Goal: Information Seeking & Learning: Learn about a topic

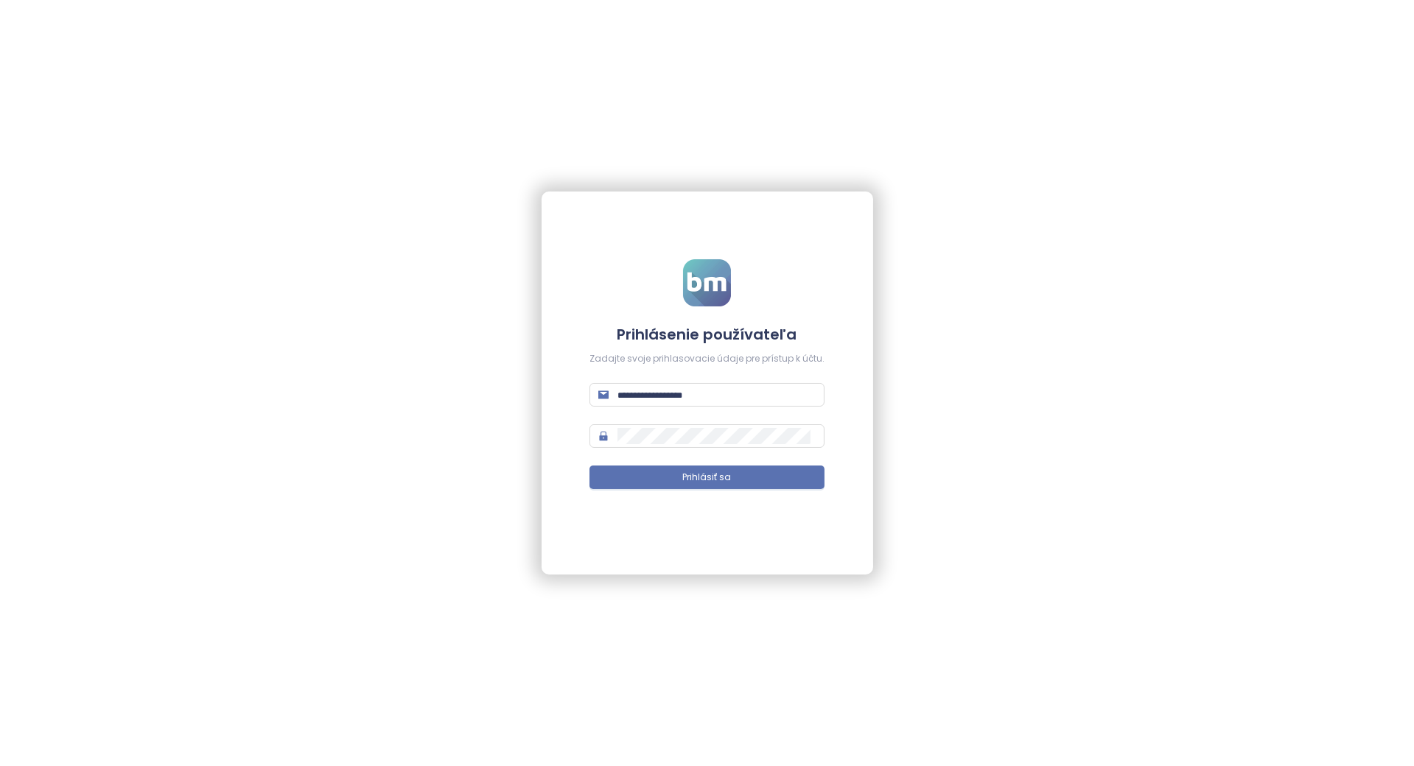
type input "**********"
click at [719, 488] on button "Prihlásiť sa" at bounding box center [707, 478] width 235 height 24
type input "**********"
click at [646, 483] on button "Prihlásiť sa" at bounding box center [707, 478] width 235 height 24
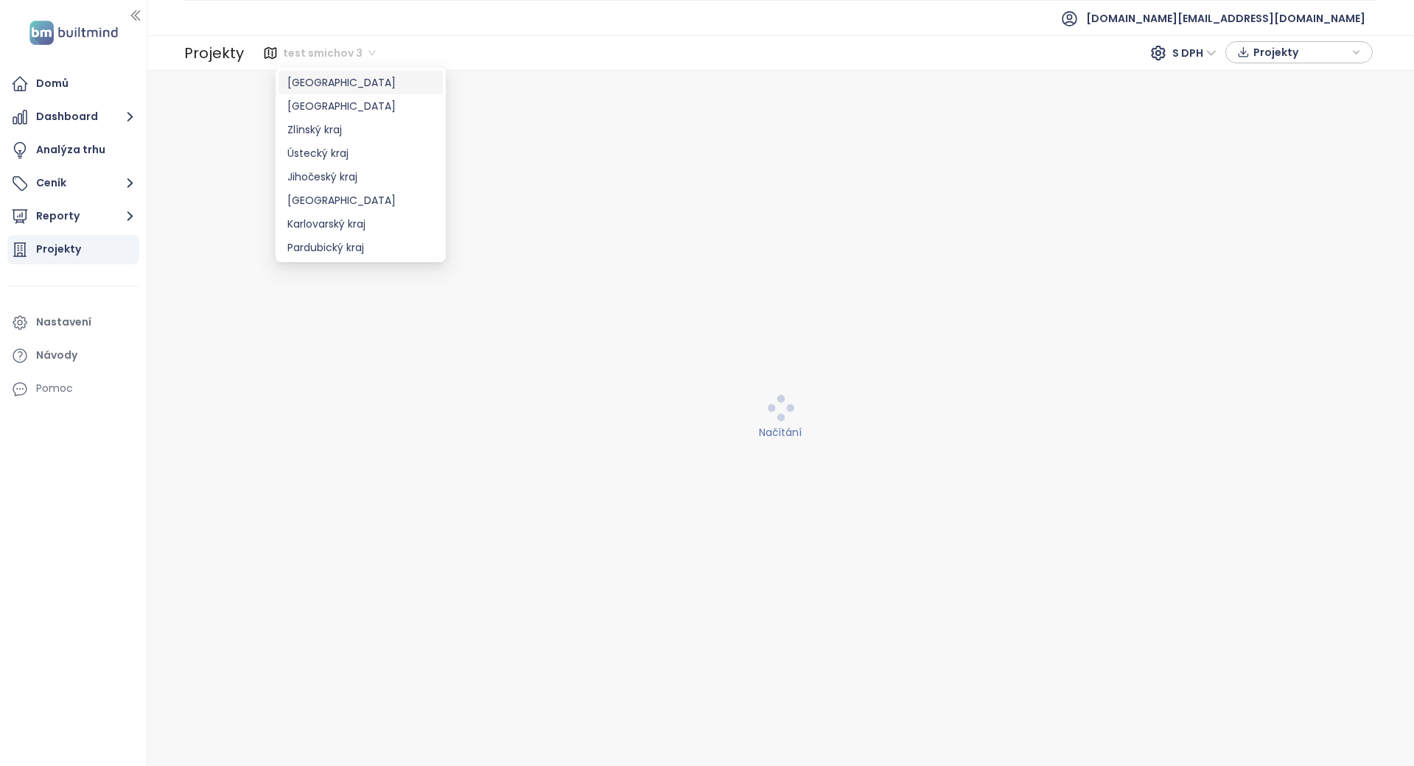
click at [339, 47] on span "test smichov 3" at bounding box center [329, 53] width 93 height 22
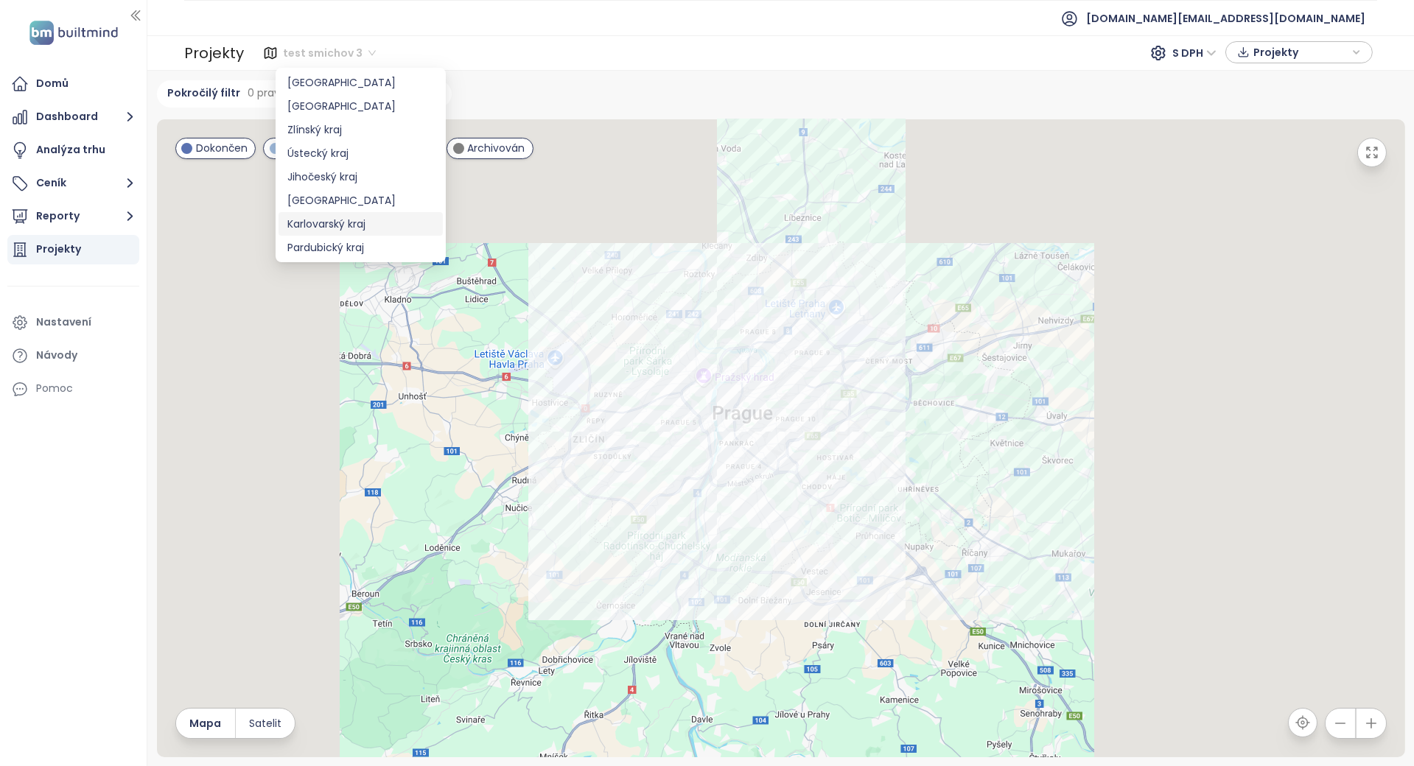
click at [374, 221] on div "Karlovarský kraj" at bounding box center [360, 224] width 147 height 16
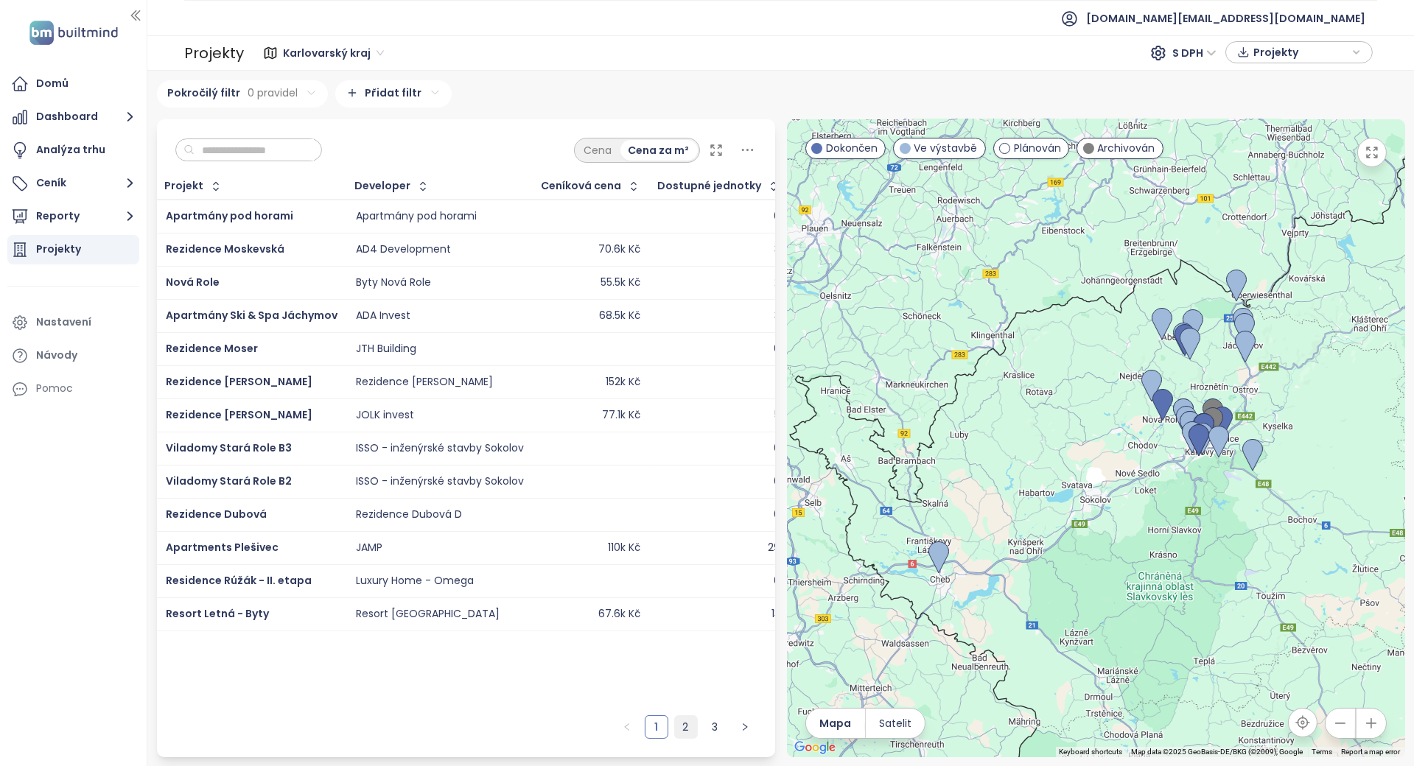
click at [688, 733] on link "2" at bounding box center [686, 727] width 22 height 22
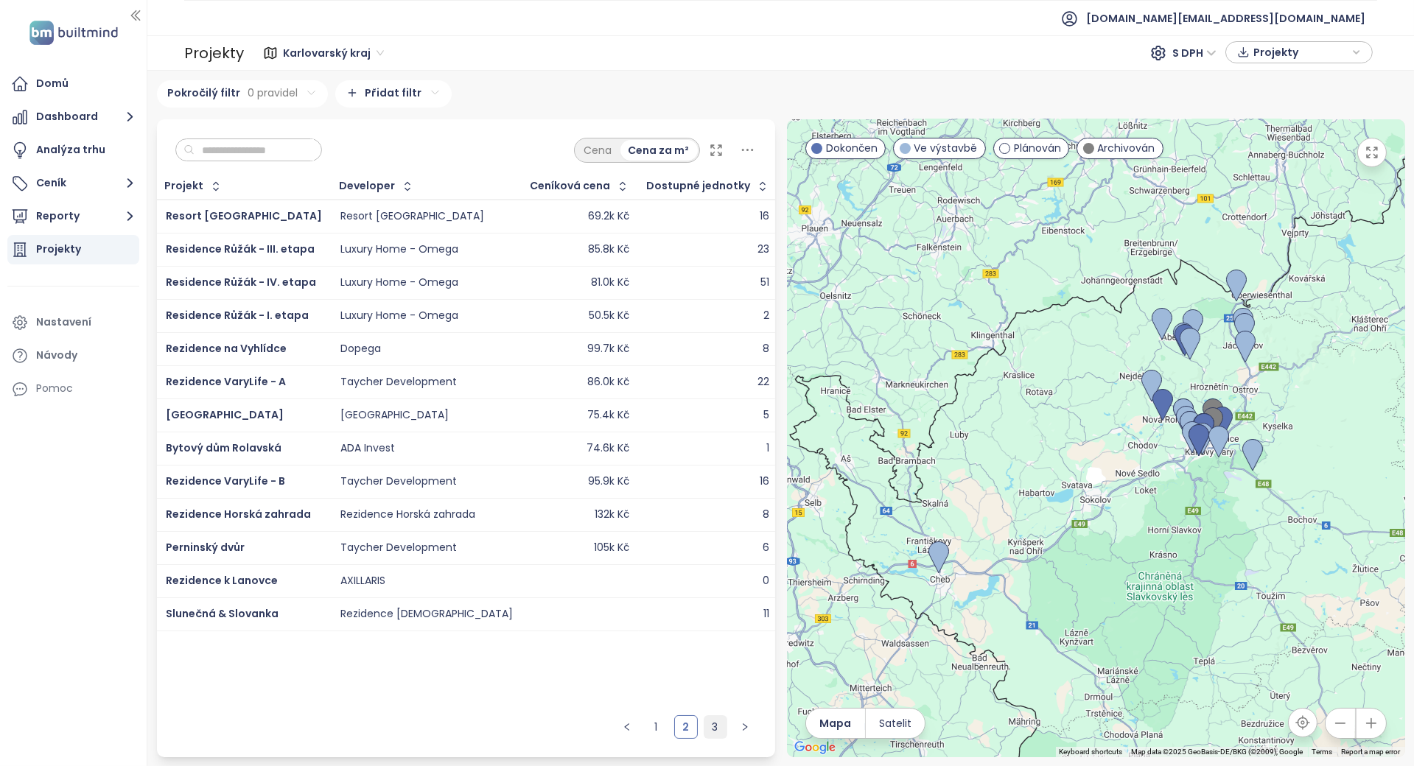
click at [713, 726] on link "3" at bounding box center [716, 727] width 22 height 22
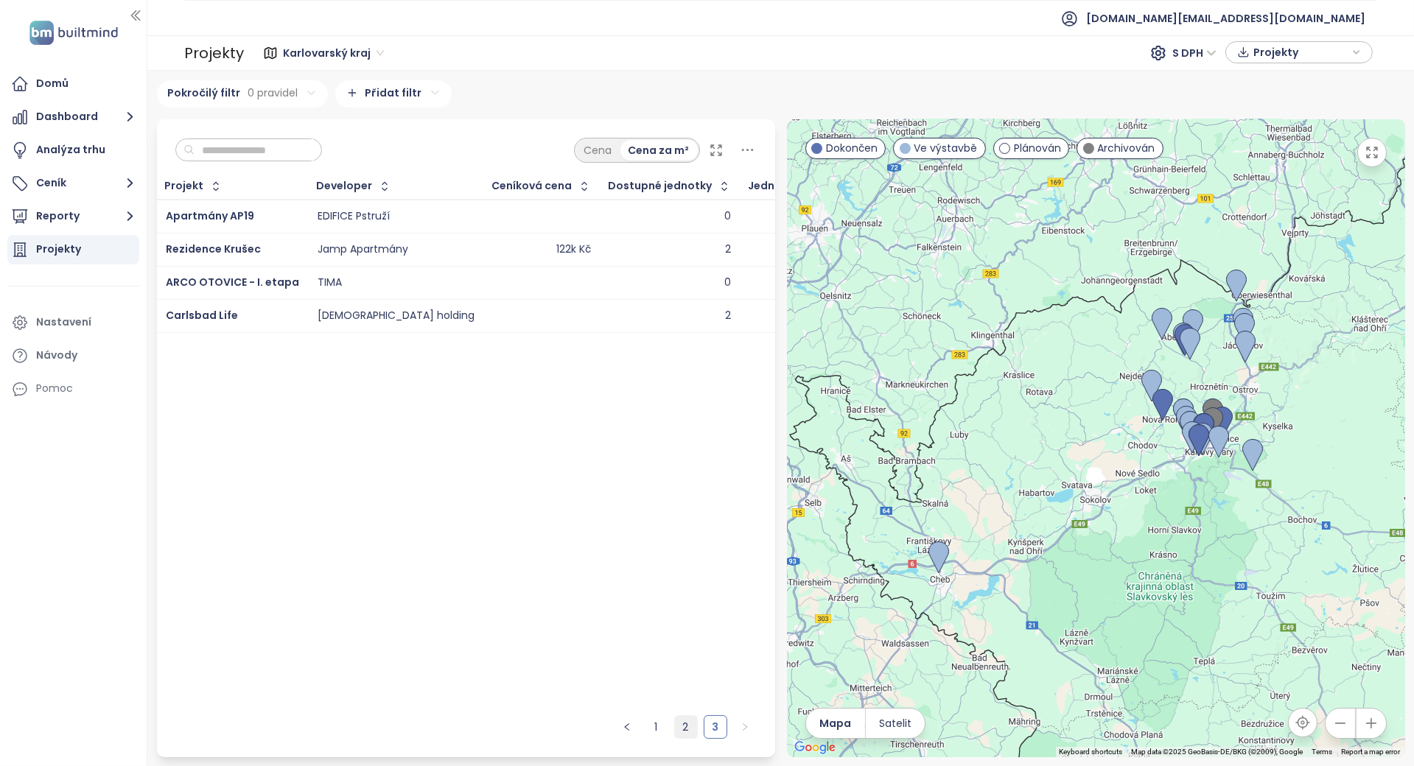
click at [696, 733] on link "2" at bounding box center [686, 727] width 22 height 22
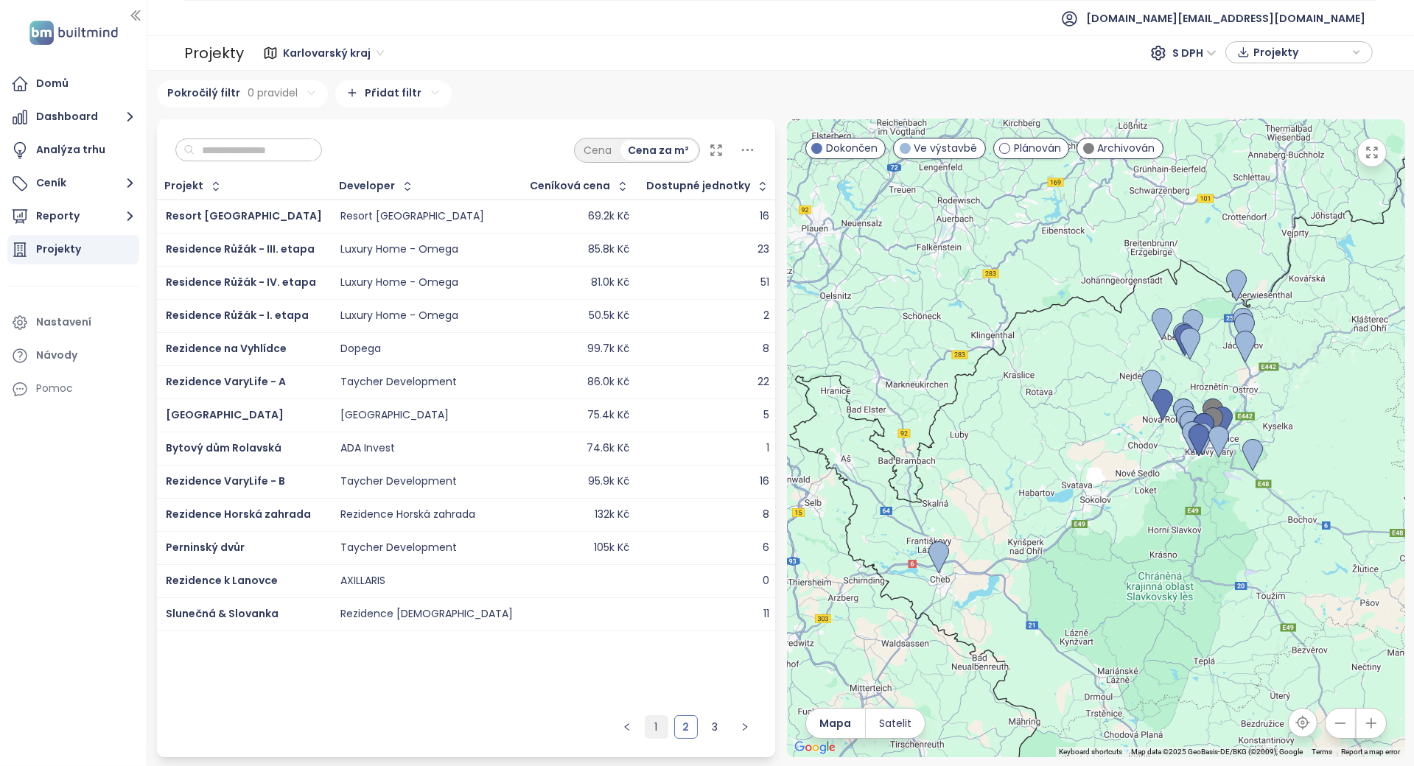
click at [657, 725] on link "1" at bounding box center [657, 727] width 22 height 22
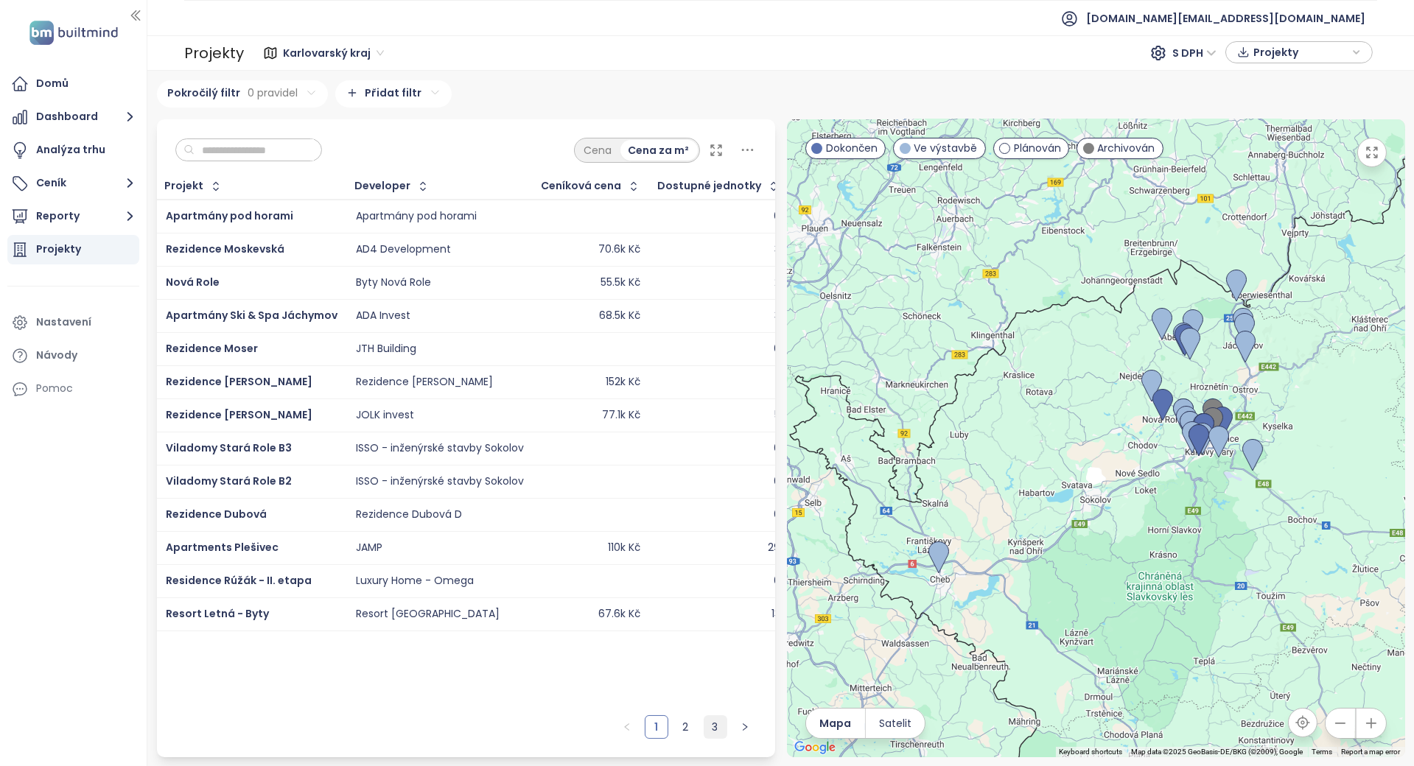
click at [714, 724] on link "3" at bounding box center [716, 727] width 22 height 22
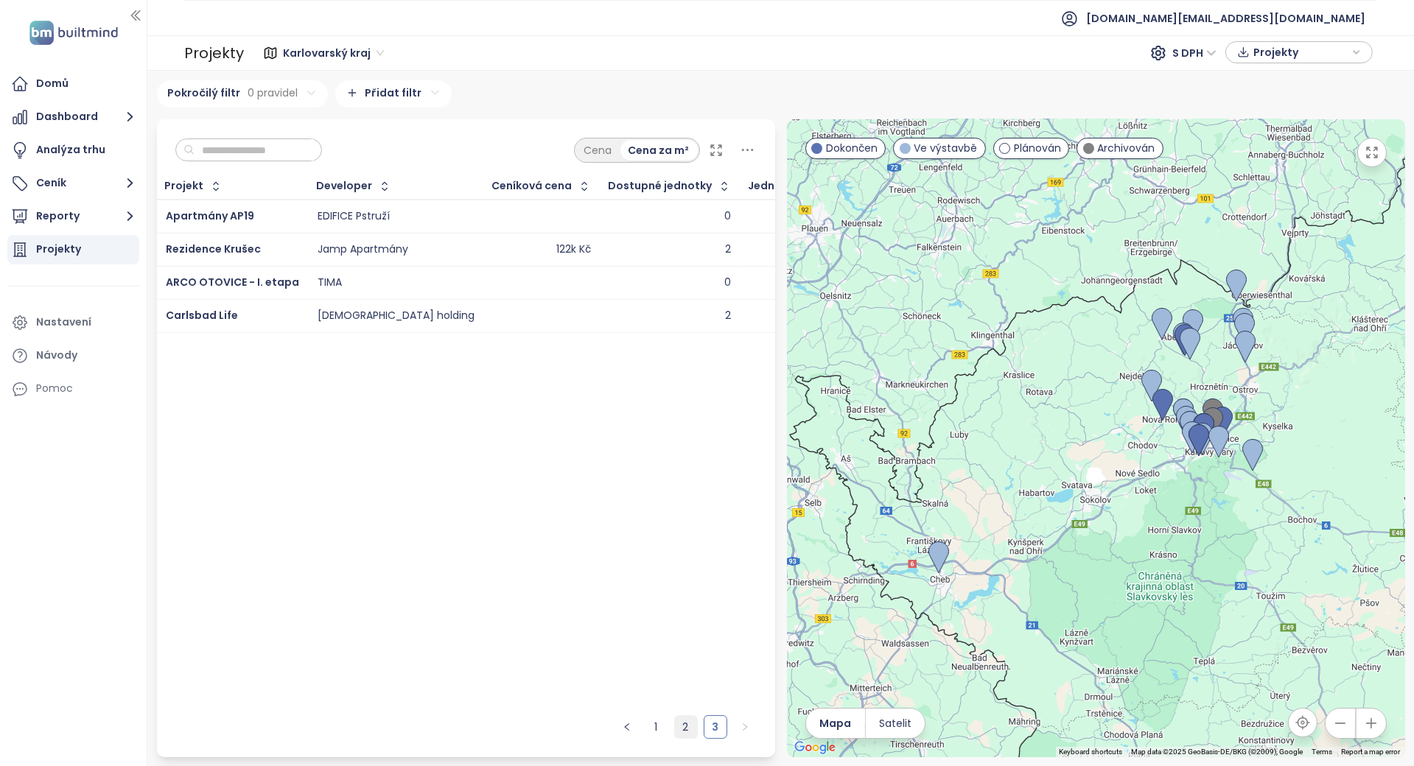
click at [688, 734] on link "2" at bounding box center [686, 727] width 22 height 22
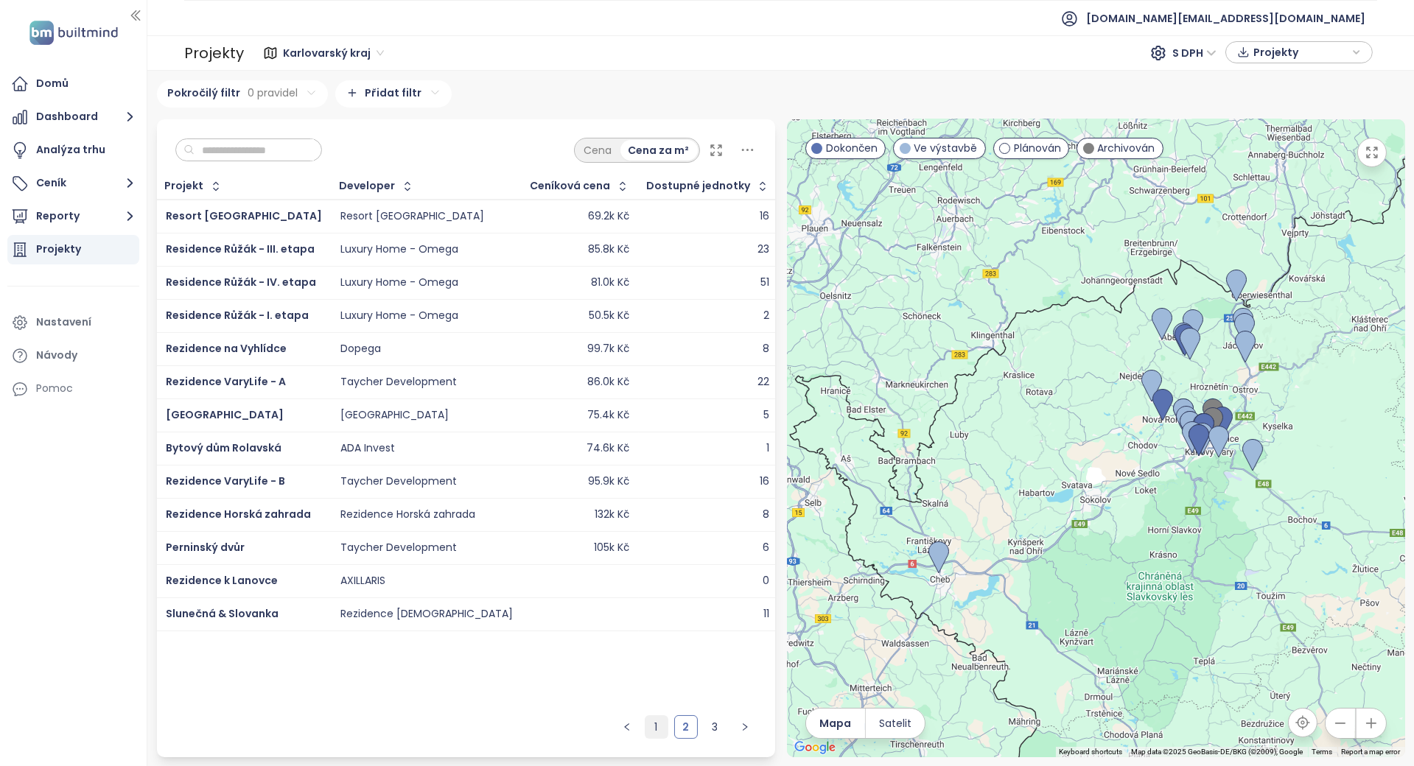
click at [660, 736] on link "1" at bounding box center [657, 727] width 22 height 22
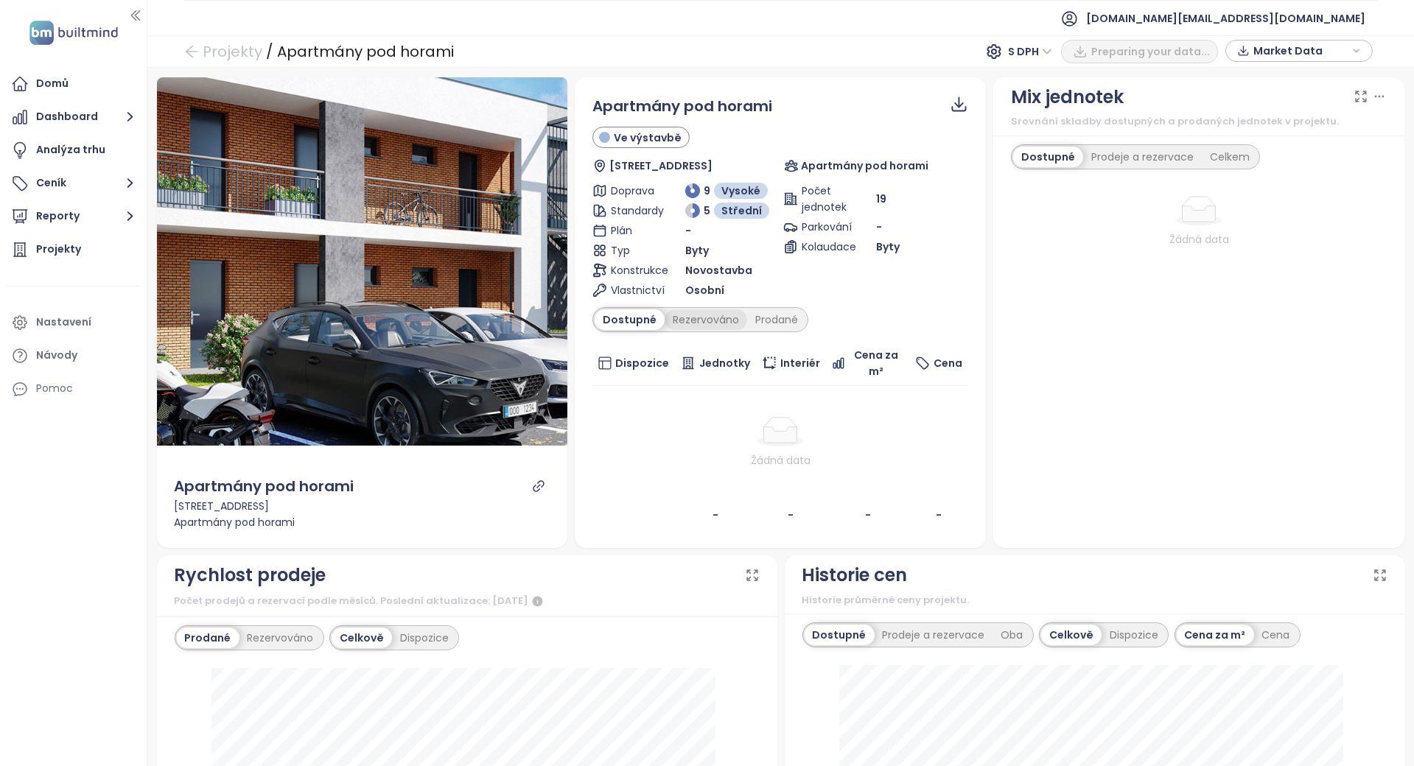
click at [713, 322] on div "Rezervováno" at bounding box center [706, 320] width 83 height 21
click at [772, 318] on div "Prodané" at bounding box center [777, 320] width 59 height 21
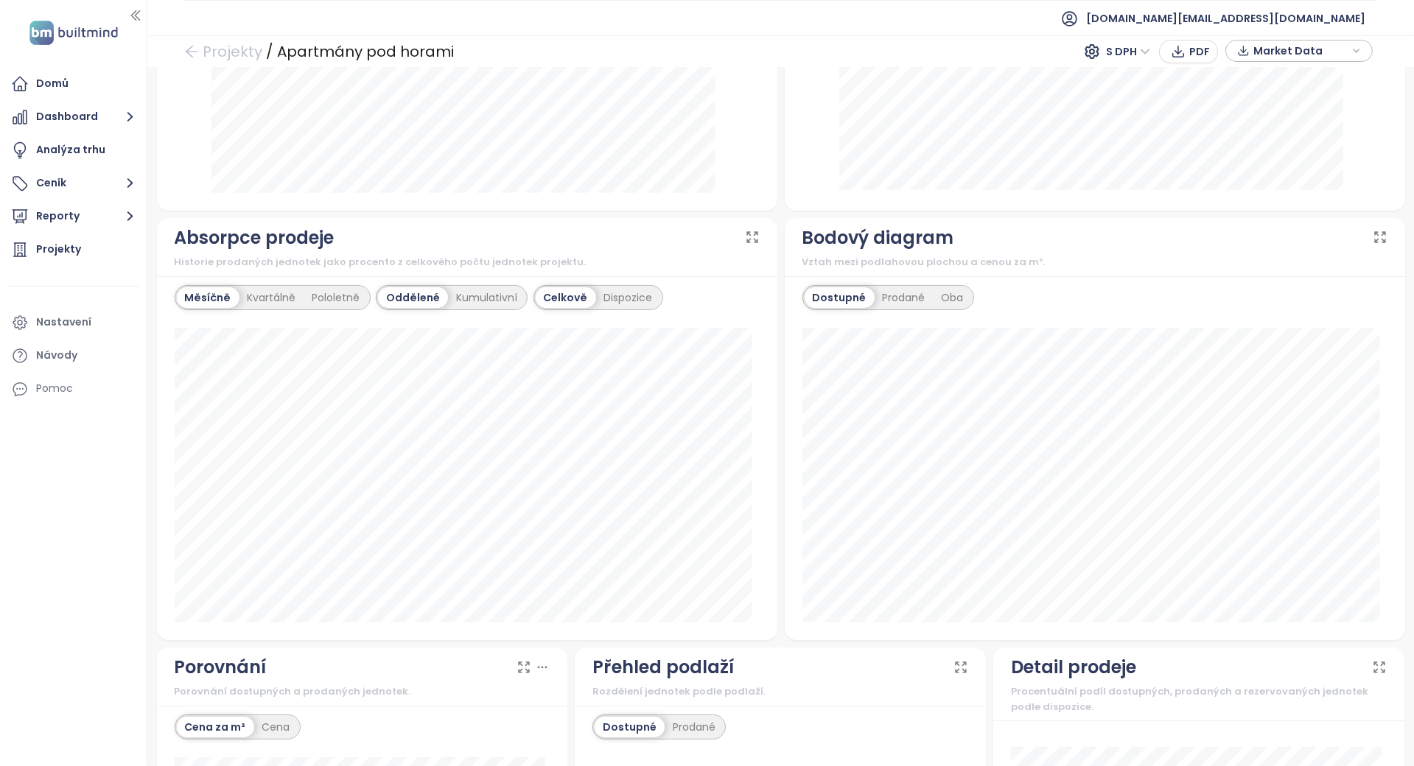
scroll to position [999, 0]
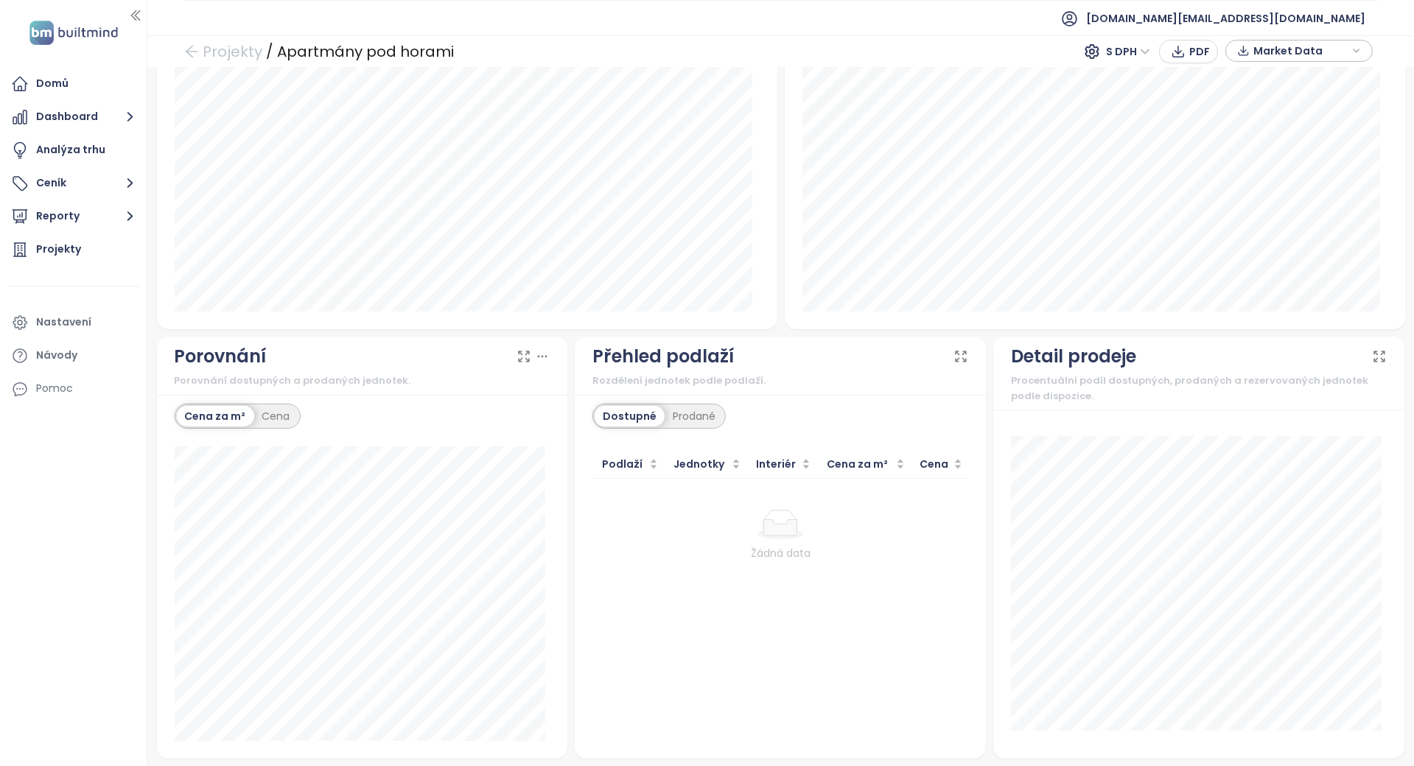
click at [686, 404] on div "Dostupné Prodané" at bounding box center [659, 416] width 133 height 25
click at [677, 415] on div "Prodané" at bounding box center [694, 416] width 59 height 21
click at [608, 416] on div "Dostupné" at bounding box center [628, 416] width 66 height 21
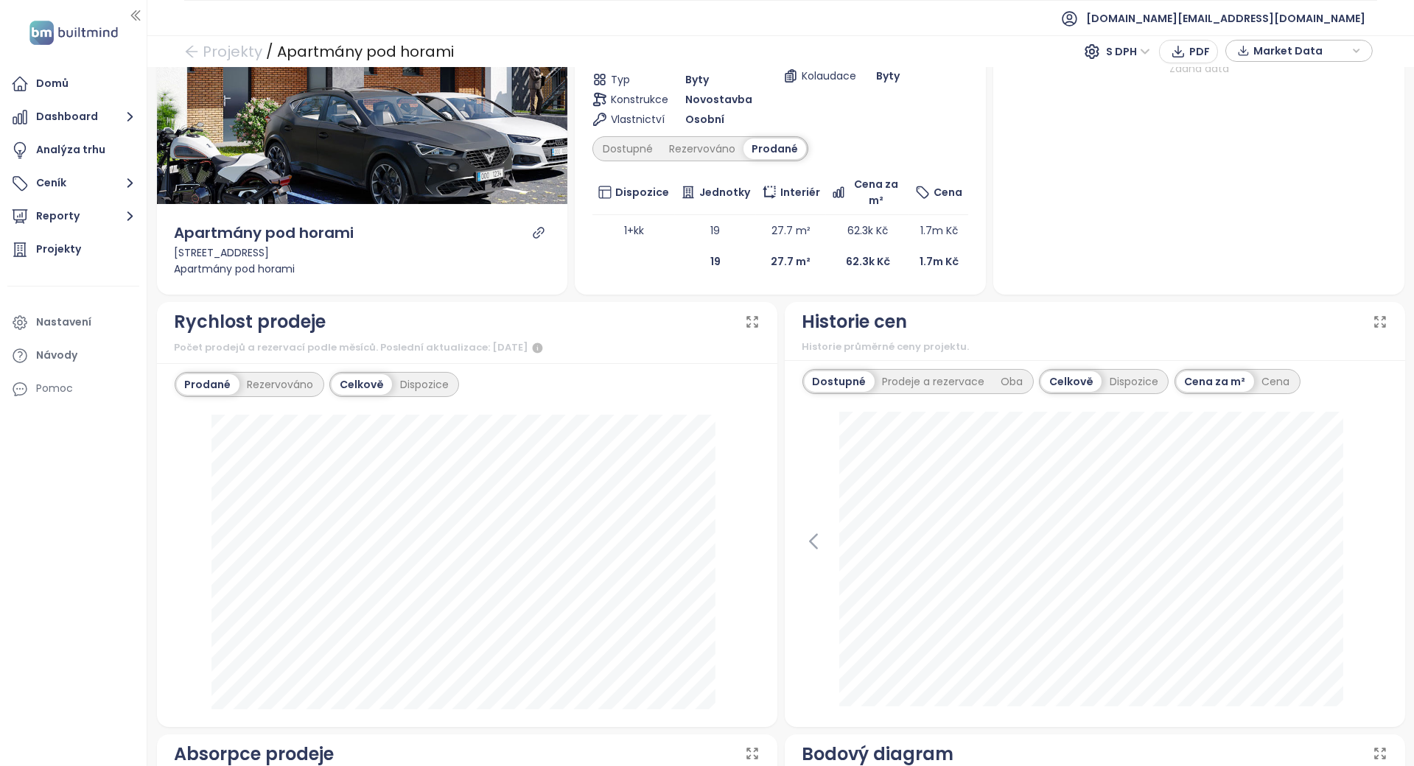
scroll to position [295, 0]
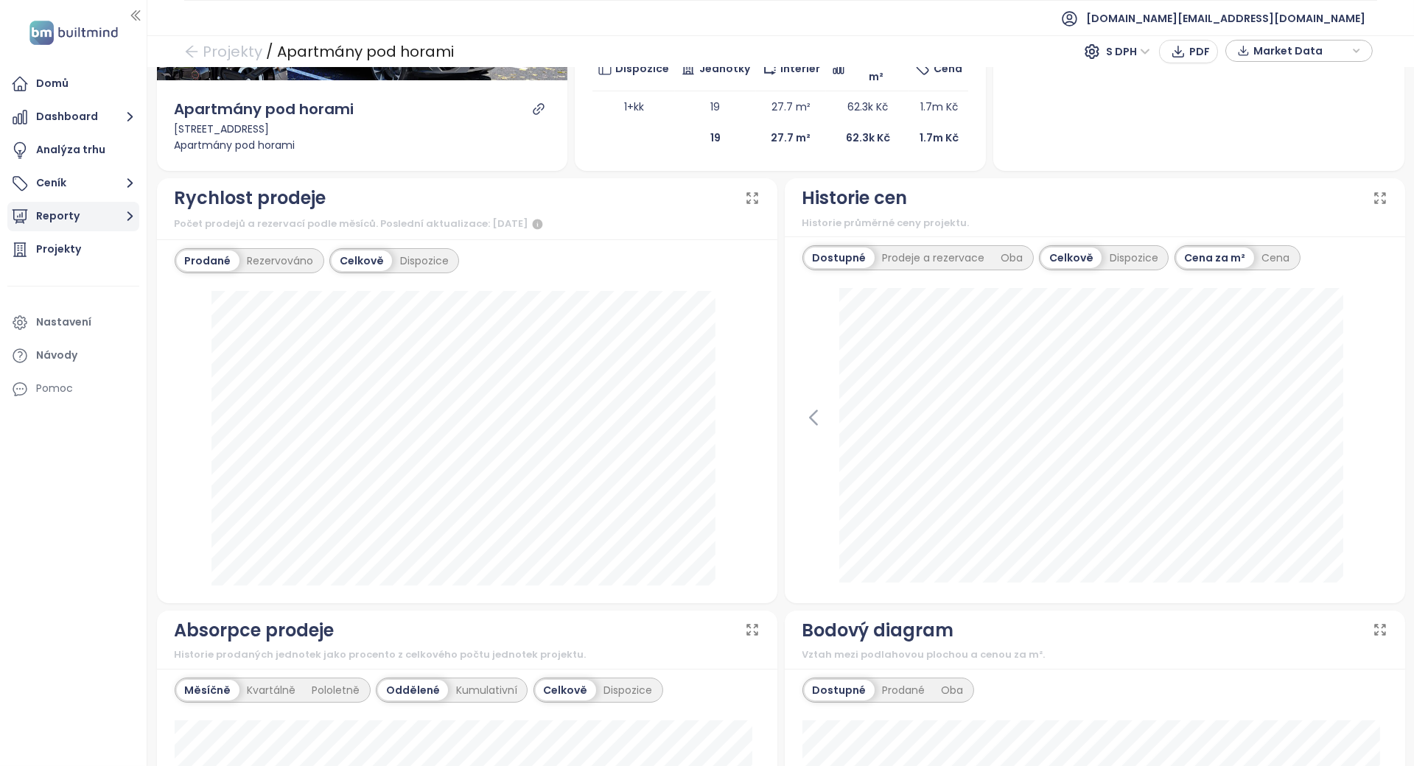
click at [127, 220] on icon "button" at bounding box center [130, 216] width 18 height 18
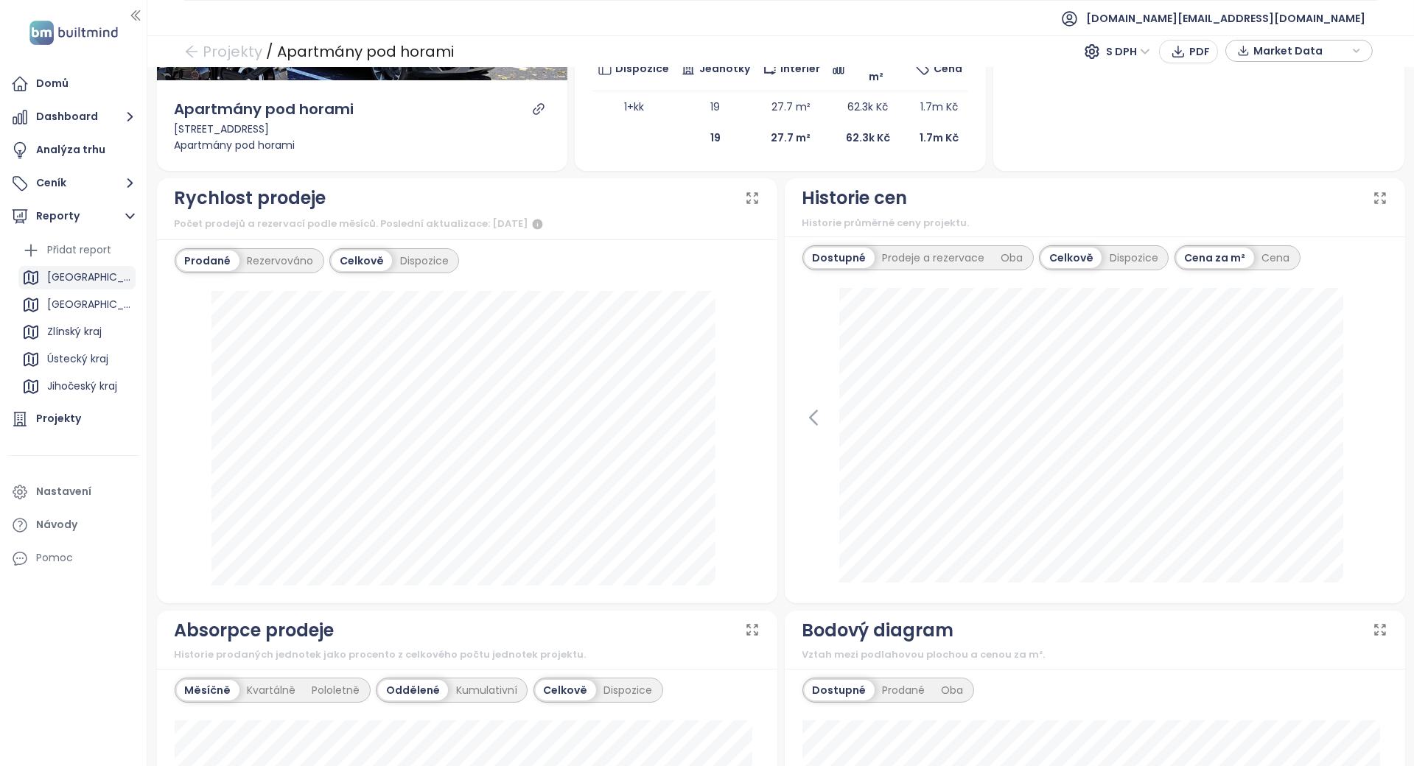
click at [86, 270] on div "[GEOGRAPHIC_DATA]" at bounding box center [76, 278] width 117 height 24
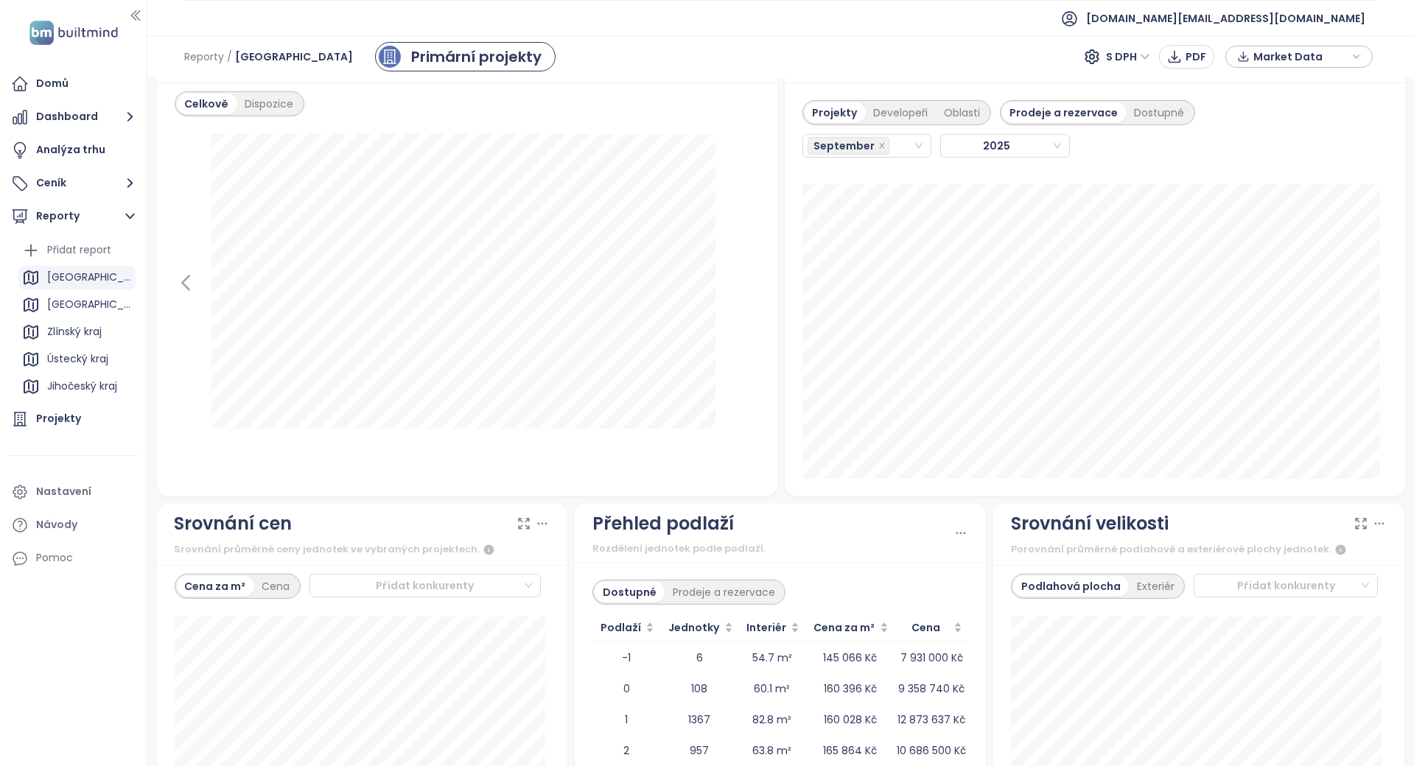
scroll to position [1301, 0]
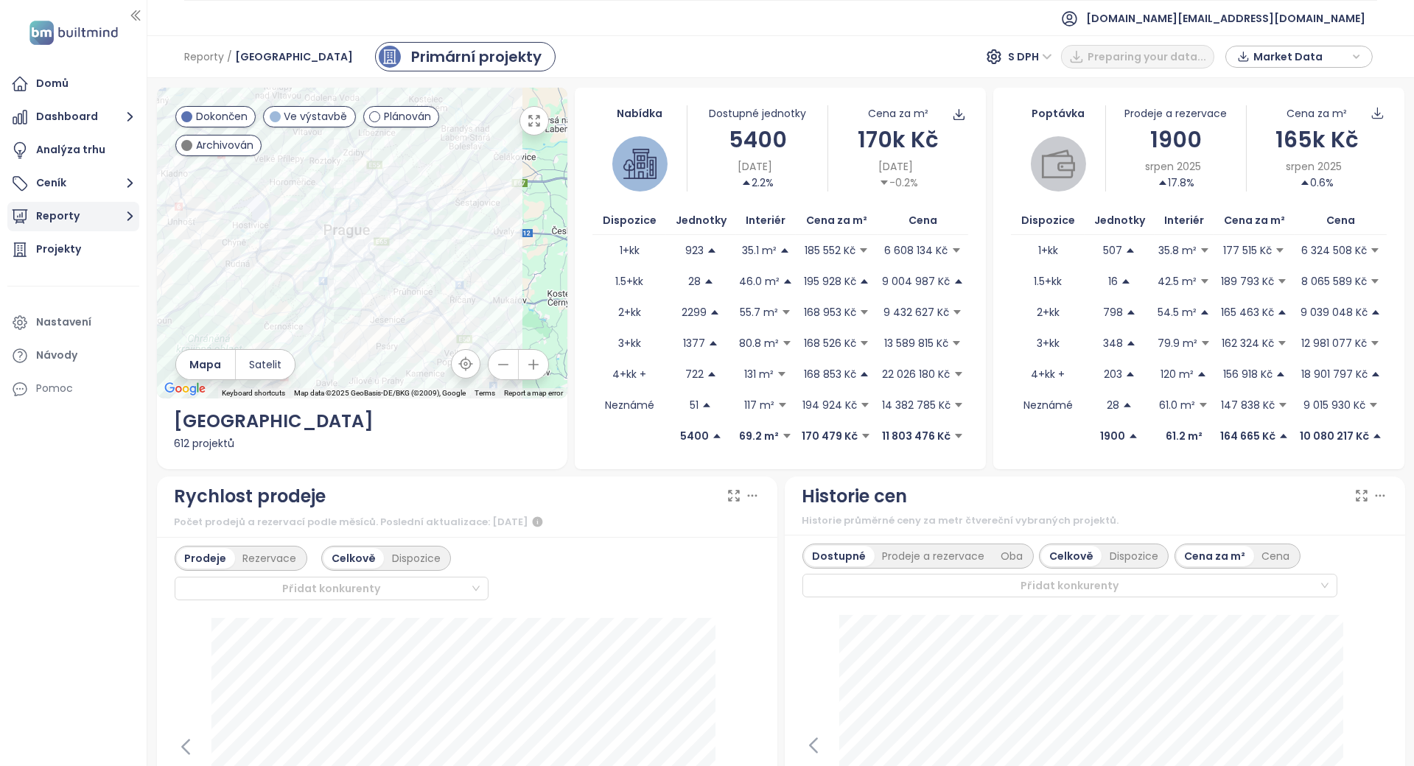
click at [119, 218] on button "Reporty" at bounding box center [73, 216] width 132 height 29
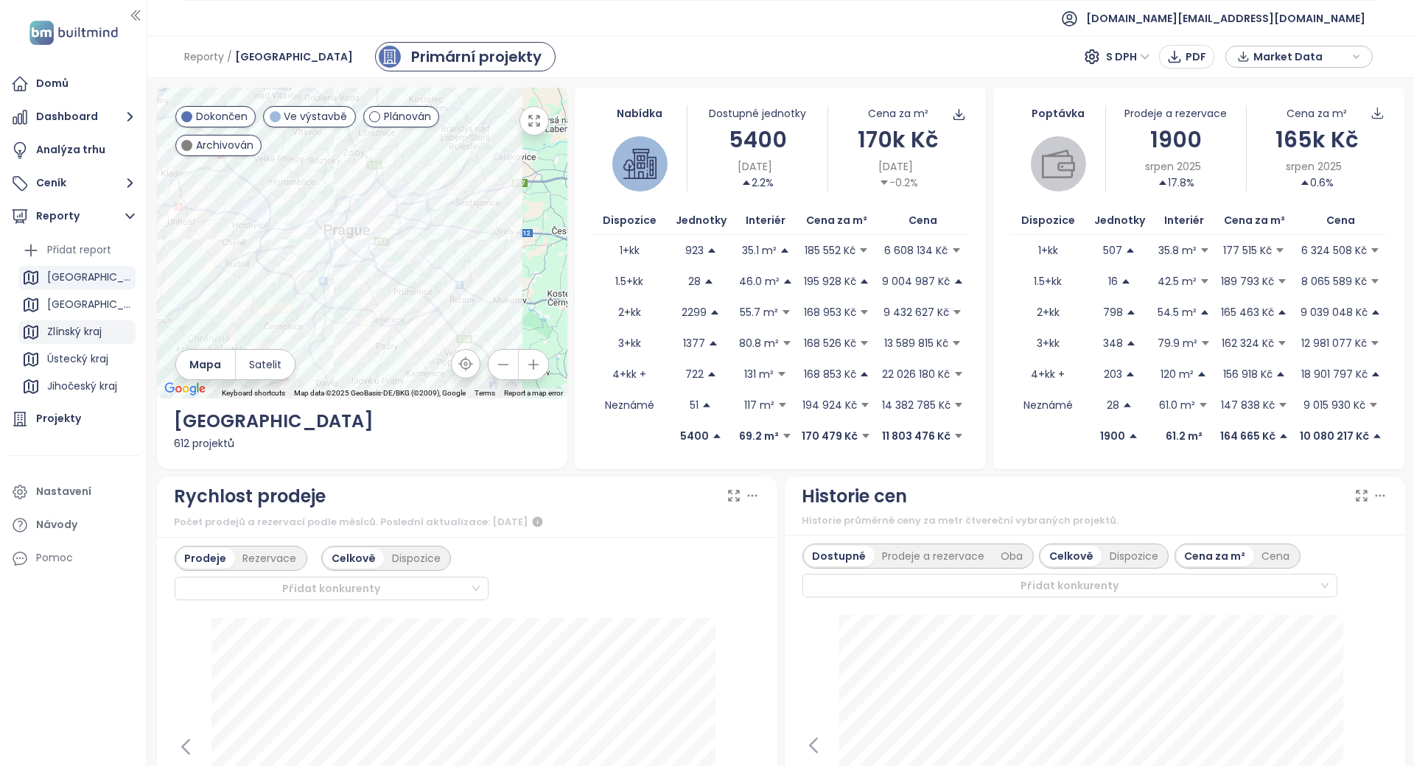
scroll to position [98, 0]
click at [62, 338] on div "Karlovarský kraj" at bounding box center [86, 343] width 78 height 18
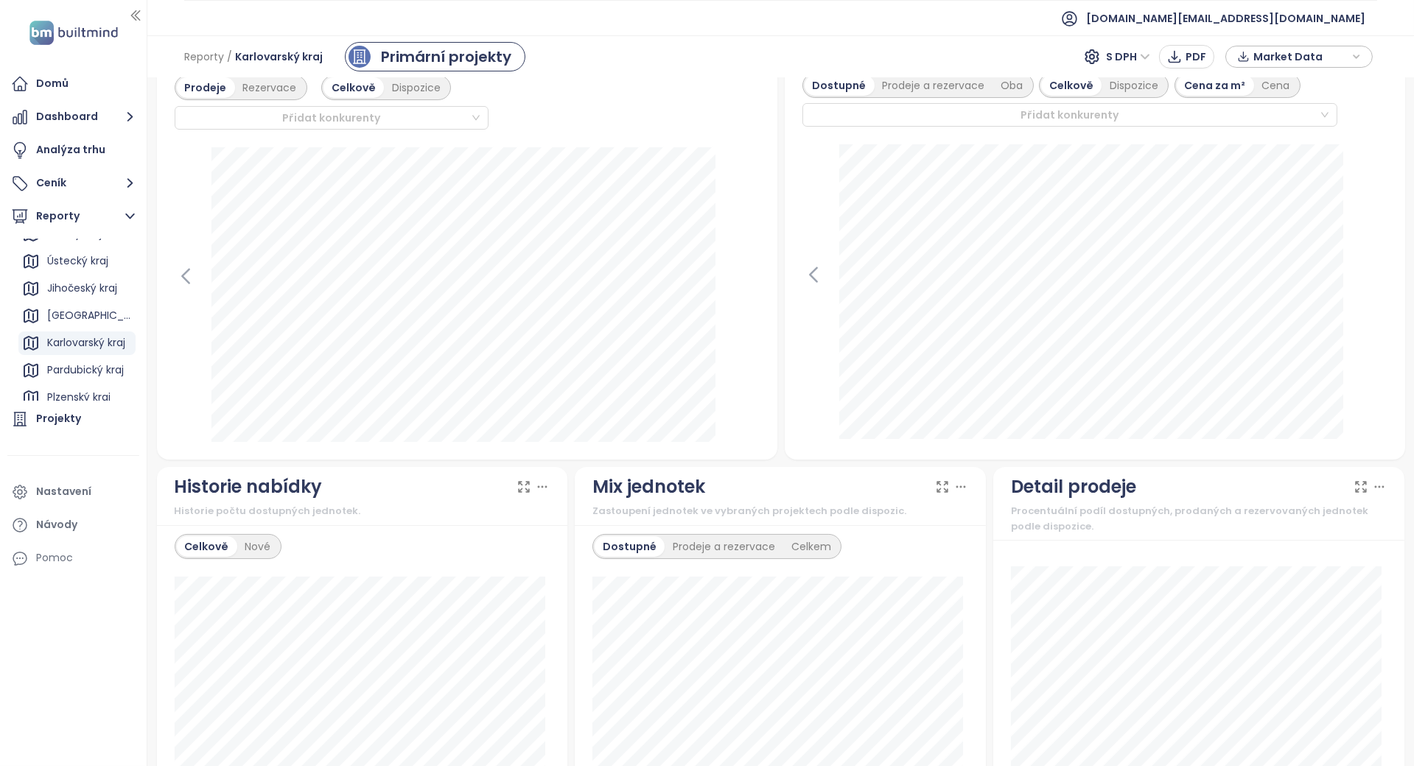
scroll to position [0, 0]
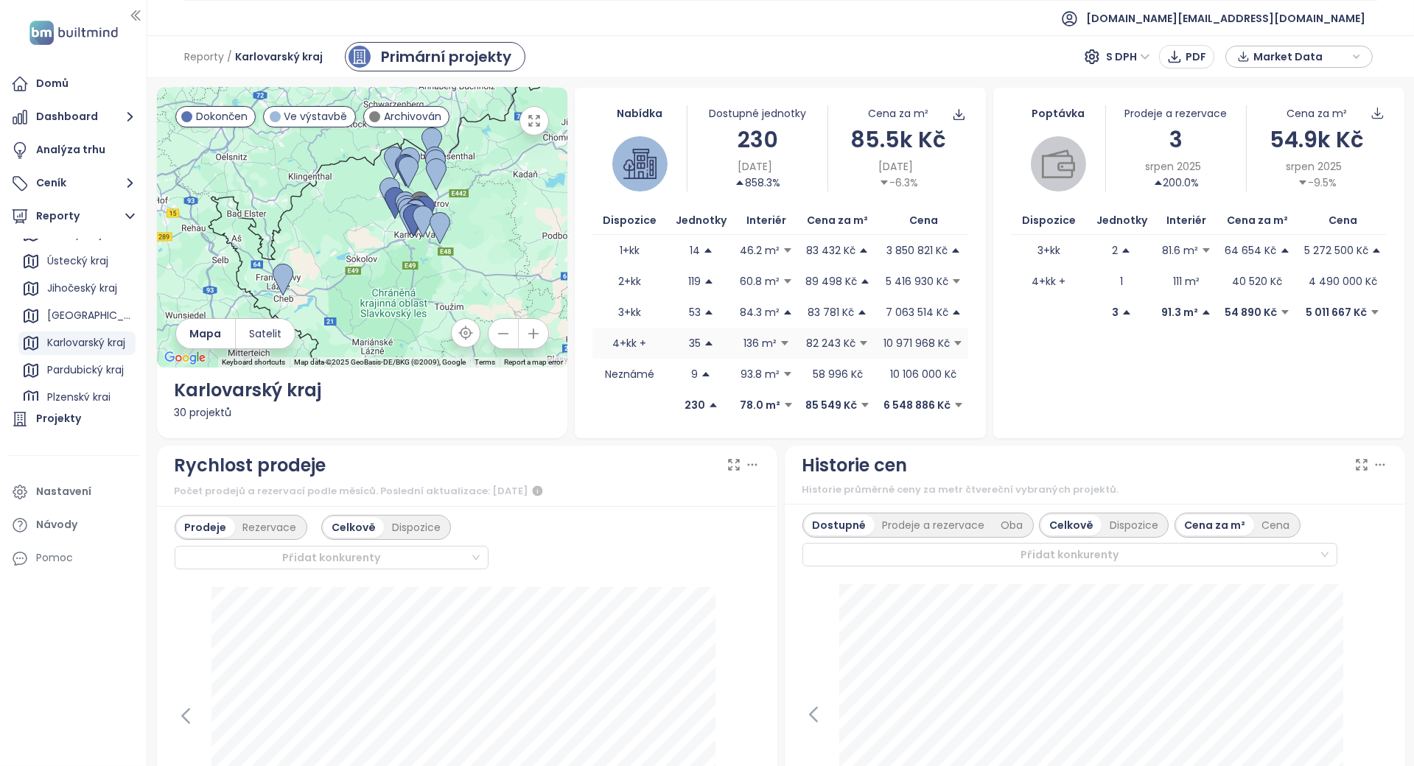
click at [607, 346] on td "4+kk +" at bounding box center [630, 343] width 74 height 31
click at [600, 315] on td "3+kk" at bounding box center [630, 312] width 74 height 31
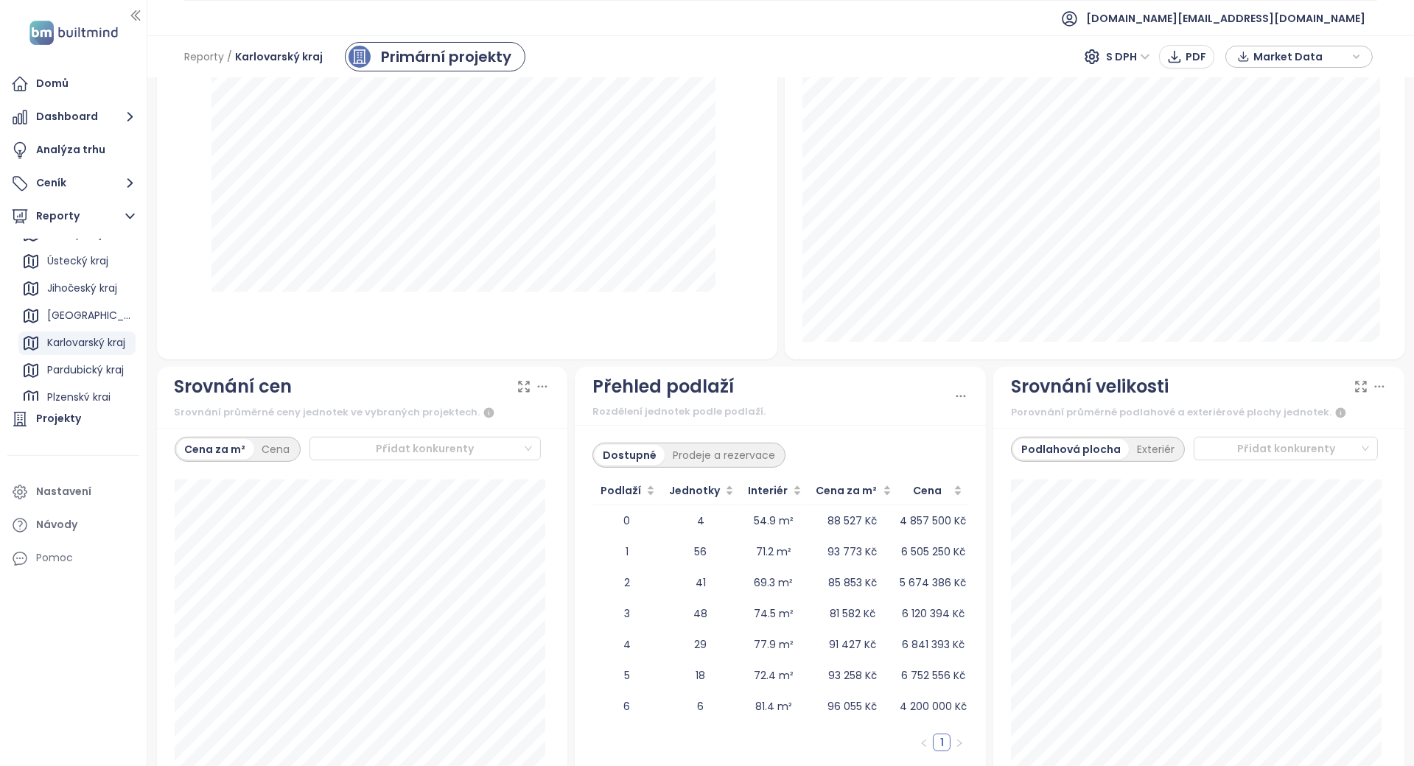
scroll to position [1483, 0]
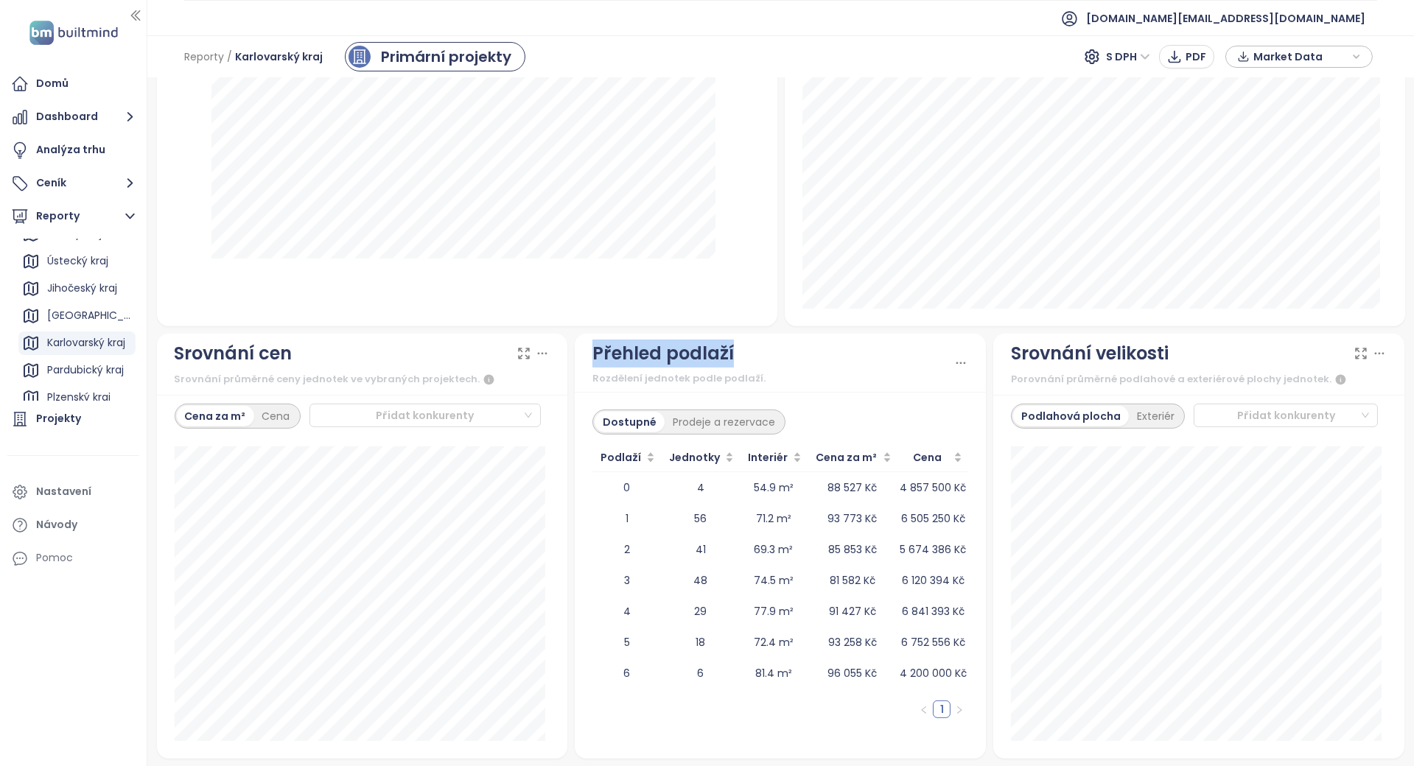
drag, startPoint x: 724, startPoint y: 354, endPoint x: 579, endPoint y: 358, distance: 144.5
click at [579, 358] on div "Přehled podlaží Rozdělení jednotek podle podlaží." at bounding box center [780, 363] width 411 height 59
click at [825, 372] on div "Rozdělení jednotek podle podlaží." at bounding box center [773, 378] width 361 height 15
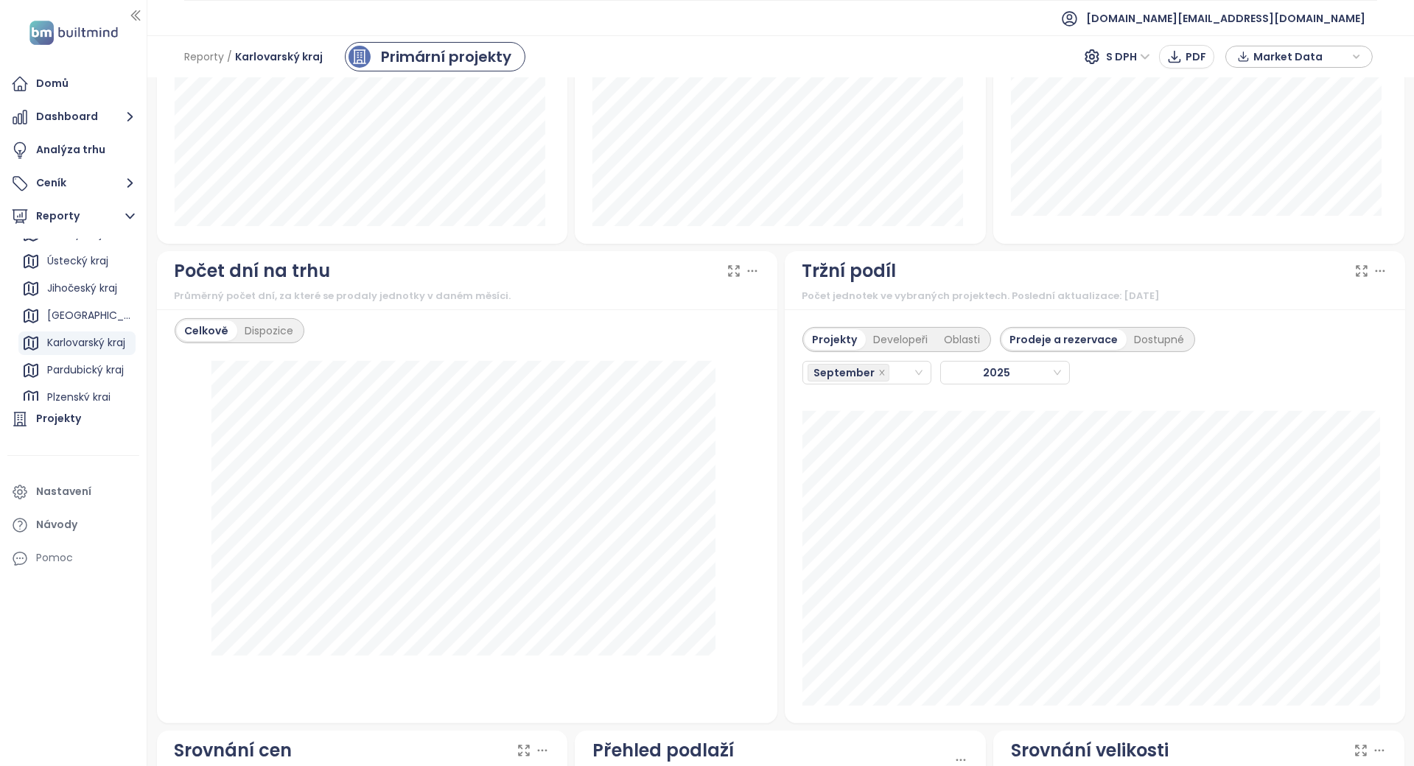
scroll to position [1090, 0]
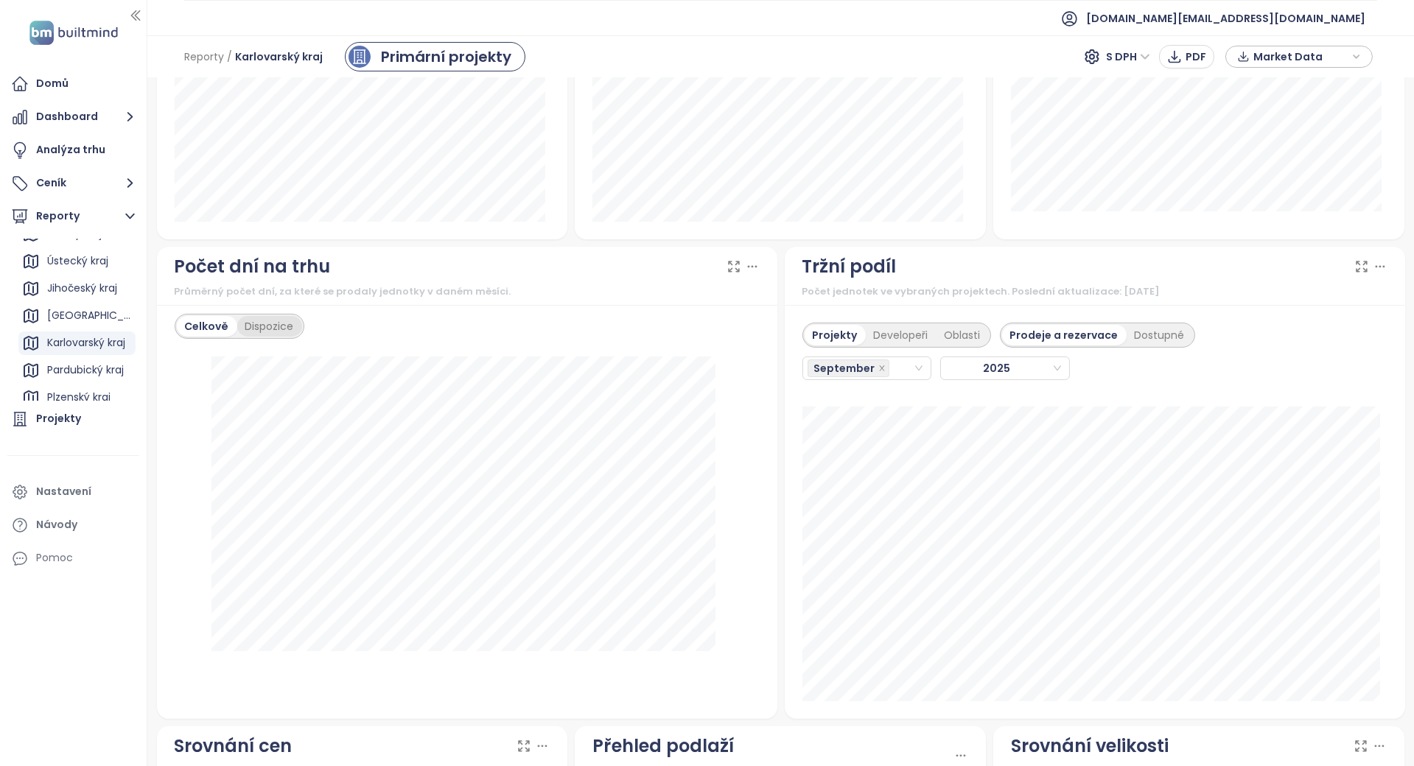
click at [276, 326] on div "Dispozice" at bounding box center [269, 326] width 65 height 21
click at [184, 323] on div "Celkově" at bounding box center [205, 326] width 57 height 21
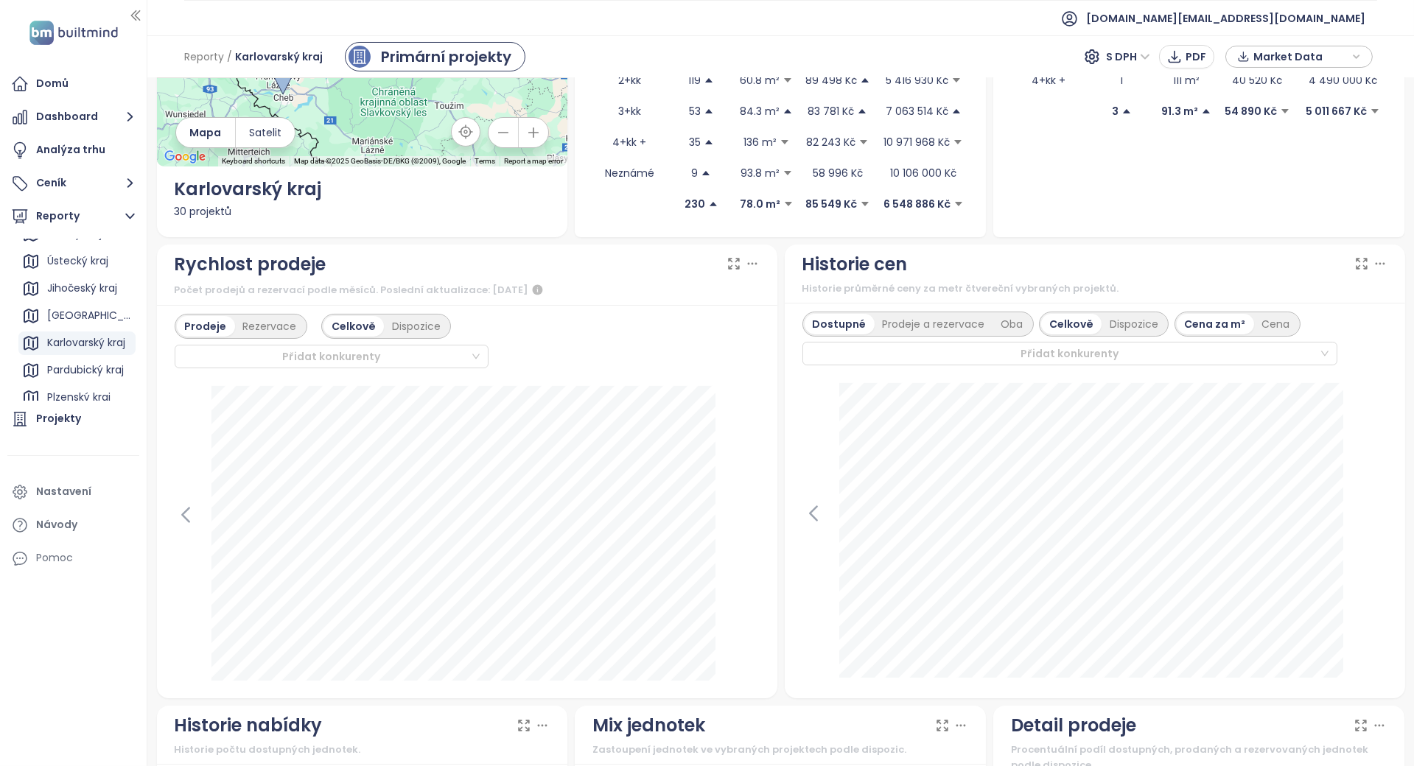
scroll to position [206, 0]
